Goal: Information Seeking & Learning: Learn about a topic

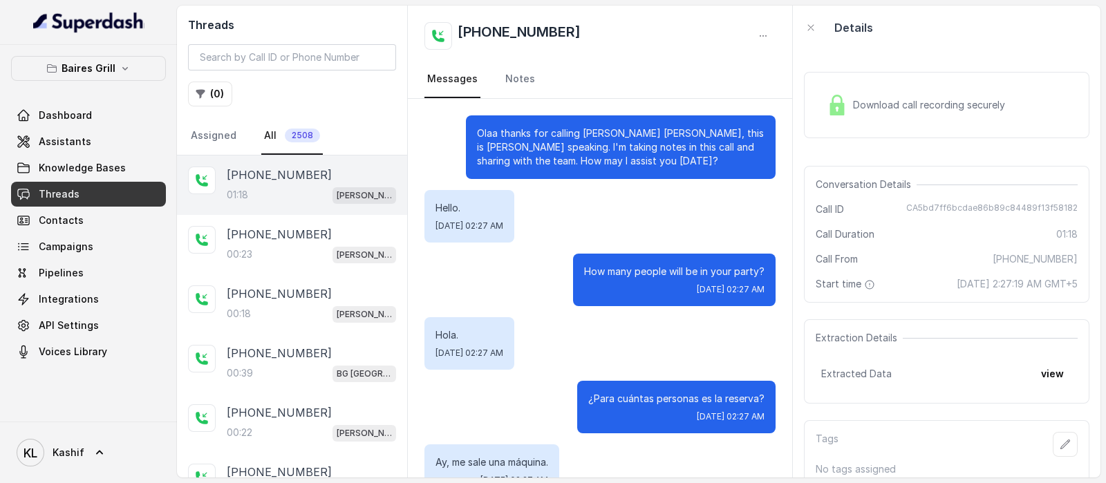
scroll to position [903, 0]
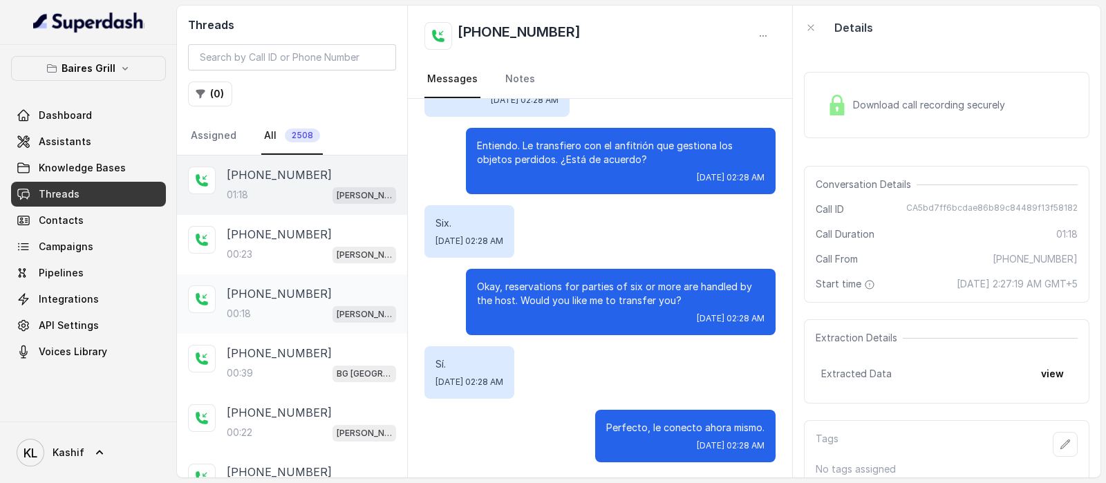
click at [252, 279] on div "[PHONE_NUMBER]:18 [PERSON_NAME]" at bounding box center [292, 303] width 230 height 59
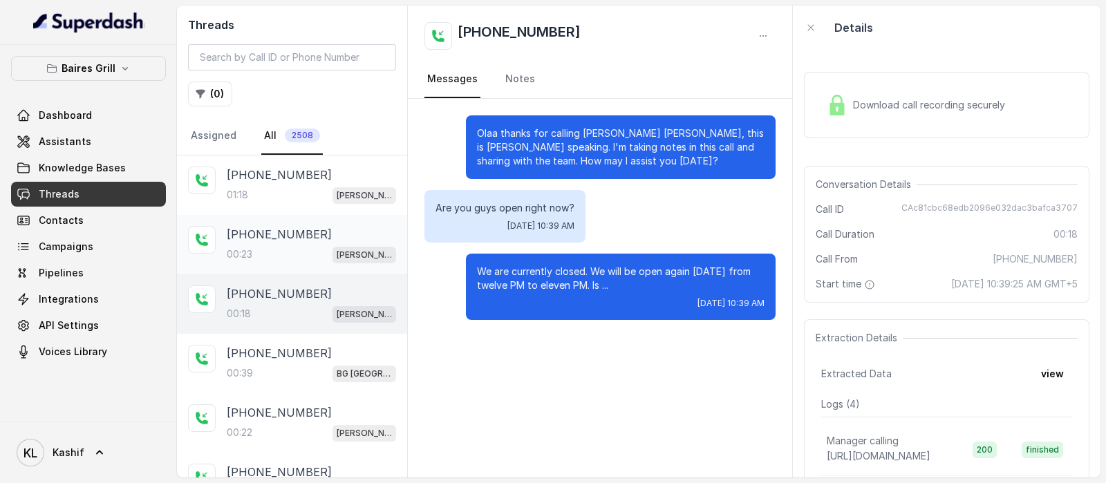
click at [270, 251] on div "00:23 [PERSON_NAME]" at bounding box center [311, 254] width 169 height 18
